Goal: Check status: Check status

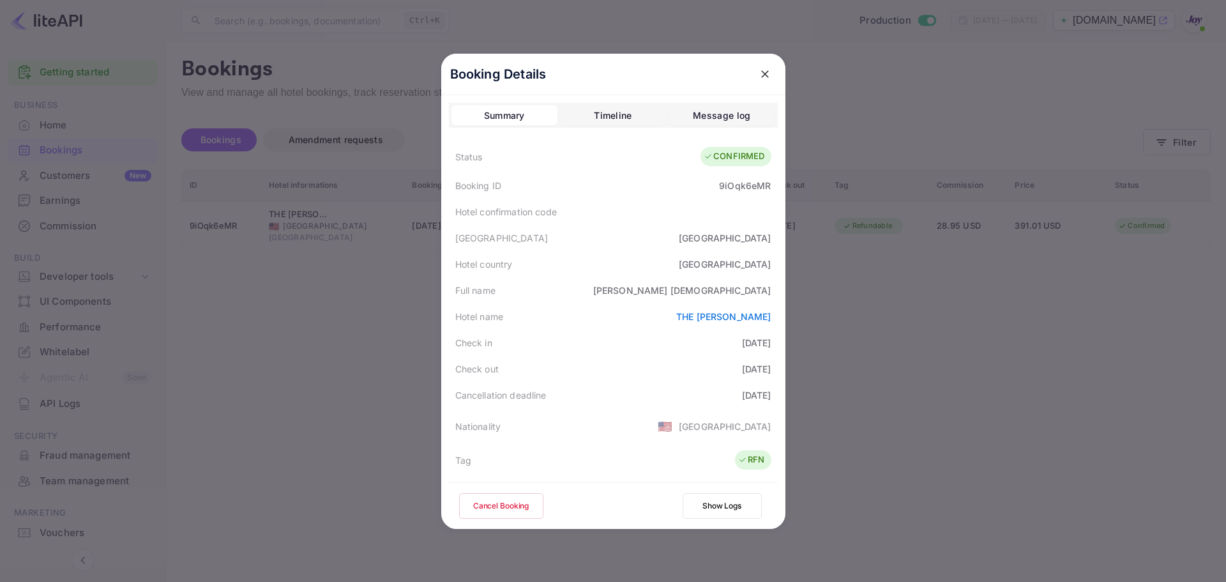
scroll to position [283, 0]
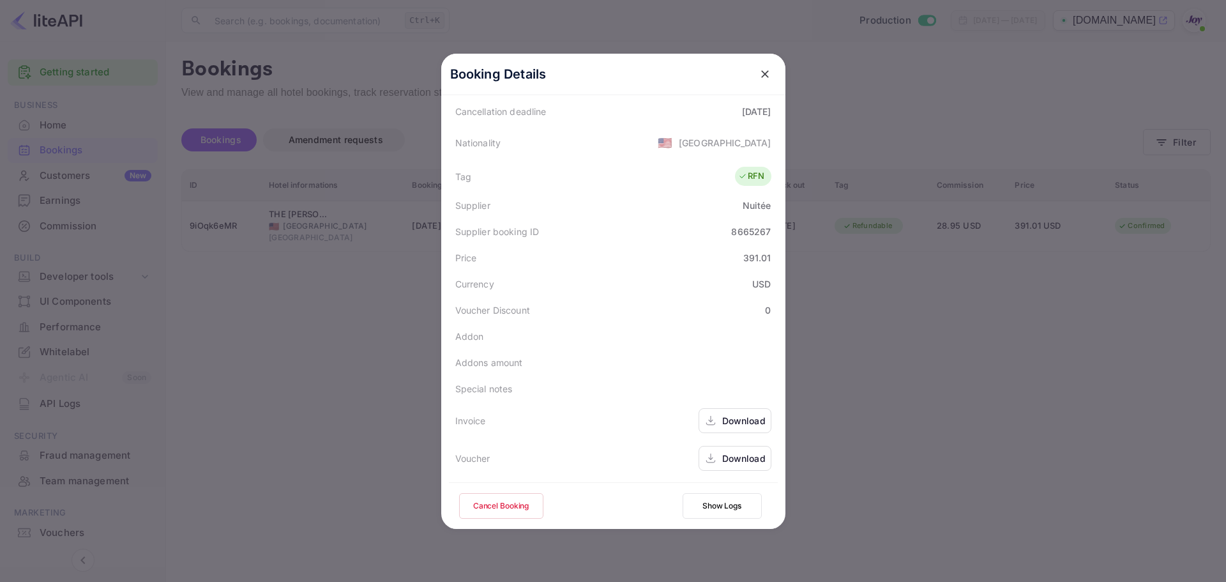
click at [761, 73] on icon "close" at bounding box center [765, 74] width 8 height 8
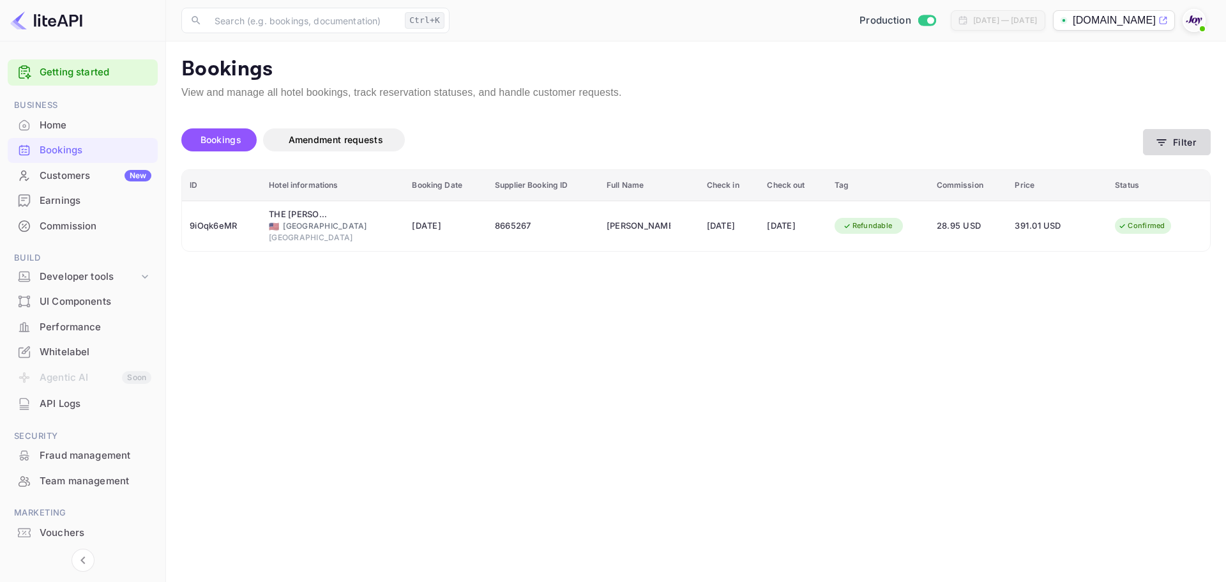
click at [1172, 142] on button "Filter" at bounding box center [1177, 142] width 68 height 26
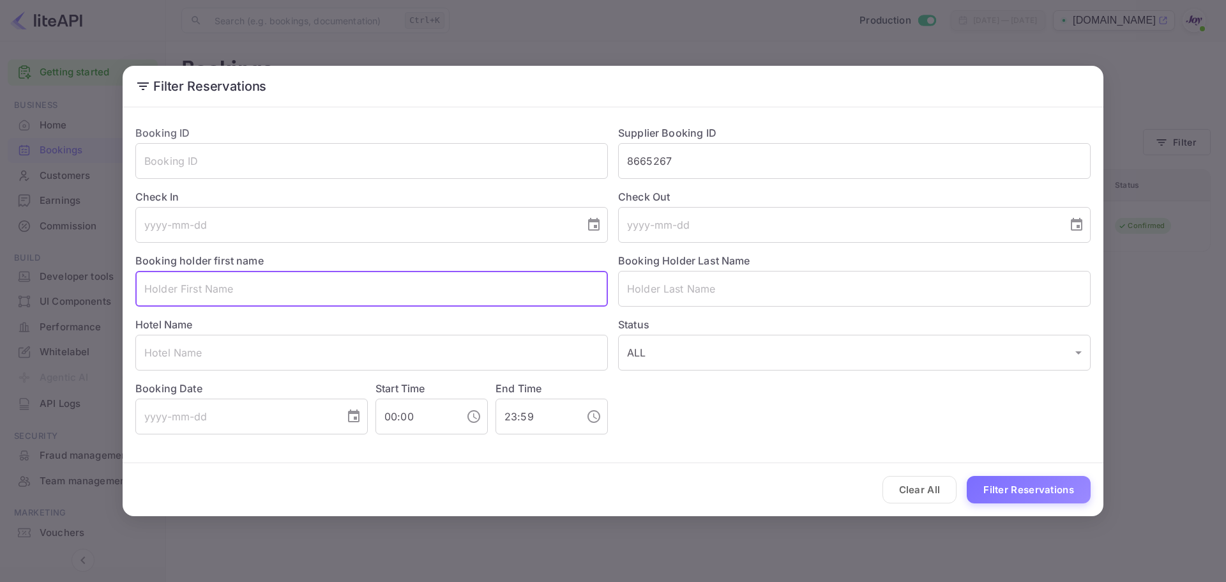
click at [222, 292] on input "text" at bounding box center [371, 289] width 472 height 36
paste input "[PERSON_NAME]"
type input "[PERSON_NAME]"
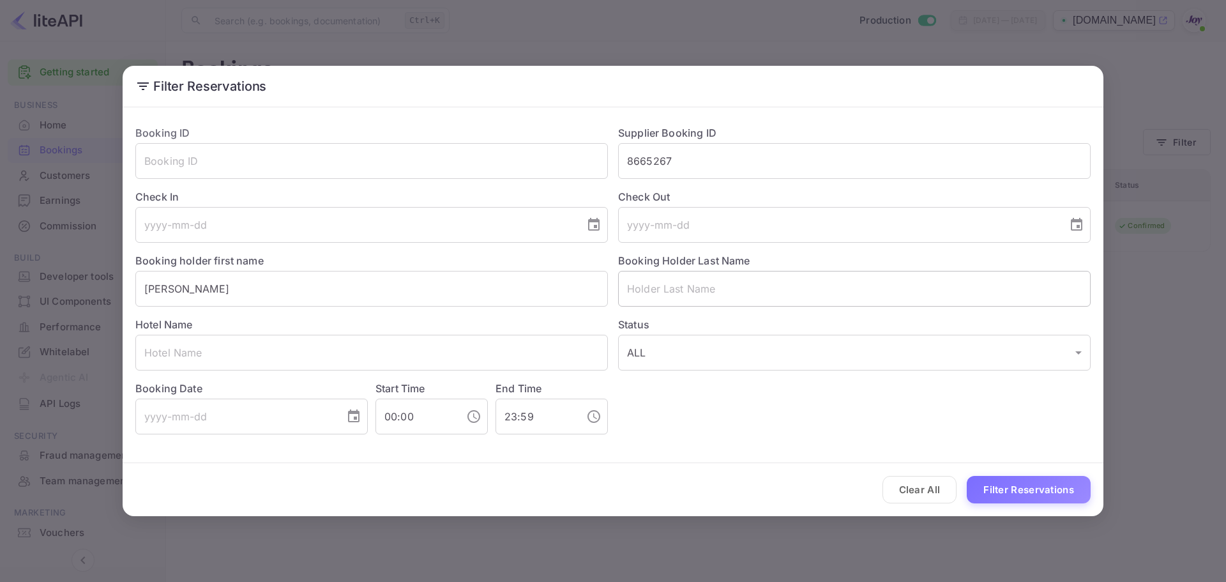
click at [656, 286] on input "text" at bounding box center [854, 289] width 472 height 36
paste input "Kamsari"
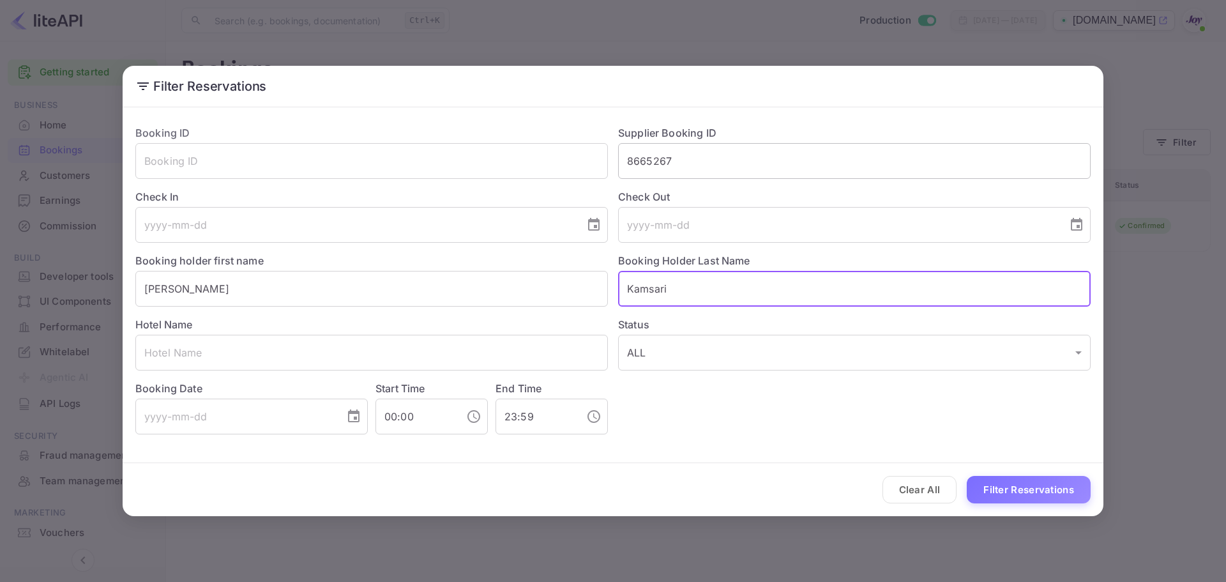
type input "Kamsari"
click at [647, 161] on input "8665267" at bounding box center [854, 161] width 472 height 36
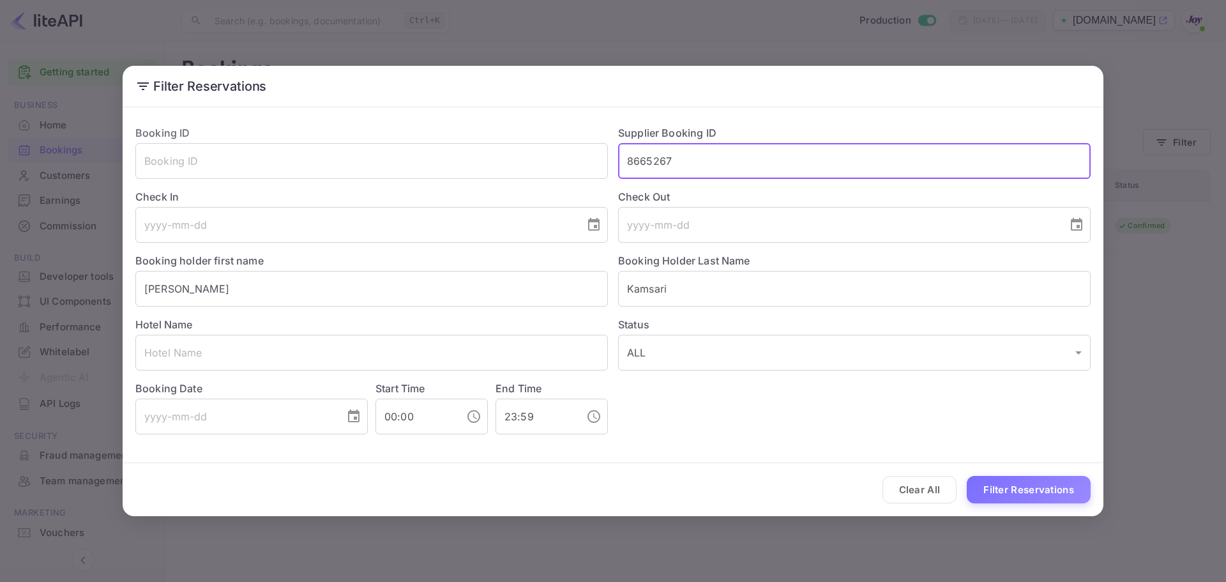
click at [647, 161] on input "8665267" at bounding box center [854, 161] width 472 height 36
click at [1022, 483] on button "Filter Reservations" at bounding box center [1028, 489] width 124 height 27
click at [751, 302] on input "Kamsari" at bounding box center [854, 289] width 472 height 36
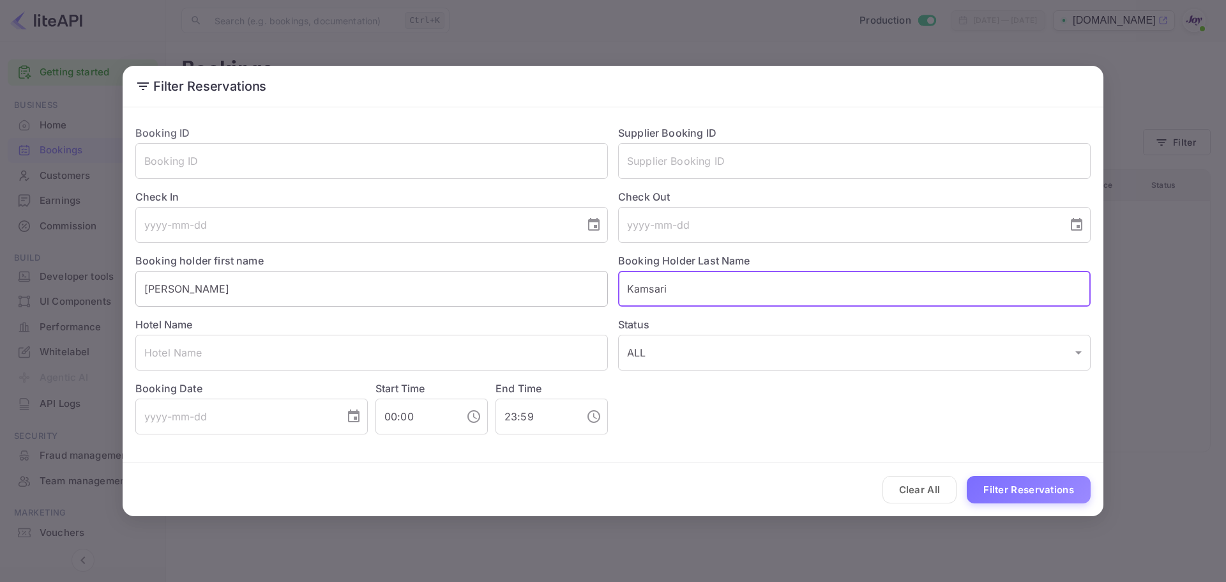
drag, startPoint x: 747, startPoint y: 298, endPoint x: 592, endPoint y: 294, distance: 155.2
click at [592, 294] on div "Booking ID ​ Supplier Booking ID ​ Check In ​ Check Out ​ Booking holder first …" at bounding box center [607, 274] width 965 height 319
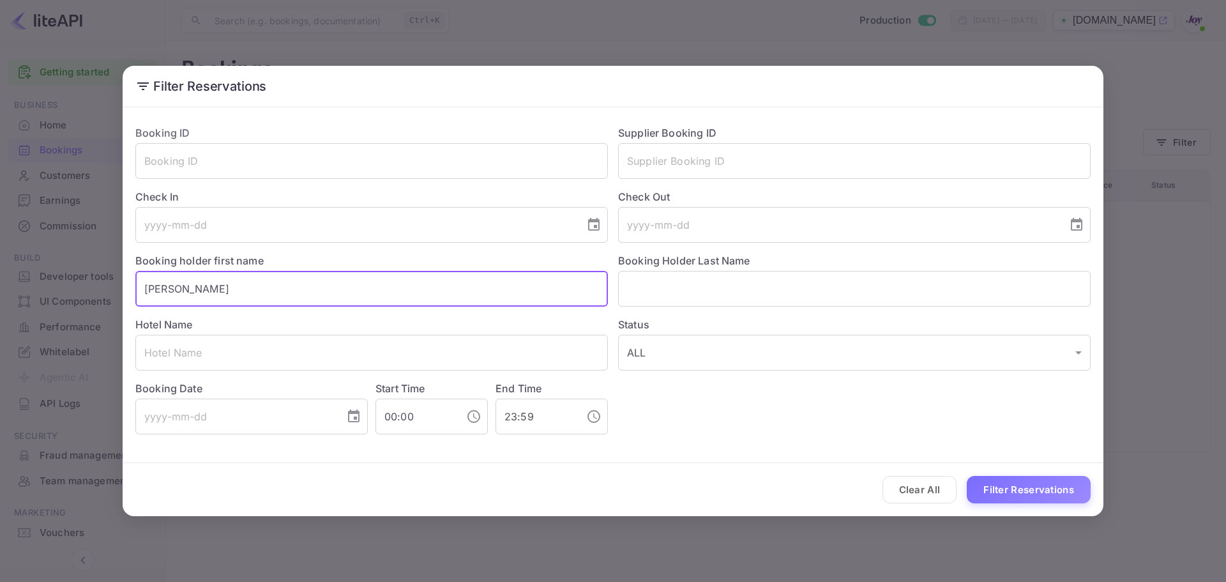
drag, startPoint x: 249, startPoint y: 282, endPoint x: 117, endPoint y: 284, distance: 131.5
click at [117, 284] on div "Filter Reservations Booking ID ​ Supplier Booking ID ​ Check In ​ Check Out ​ B…" at bounding box center [613, 291] width 1226 height 582
click at [216, 358] on input "text" at bounding box center [371, 352] width 472 height 36
